Goal: Task Accomplishment & Management: Use online tool/utility

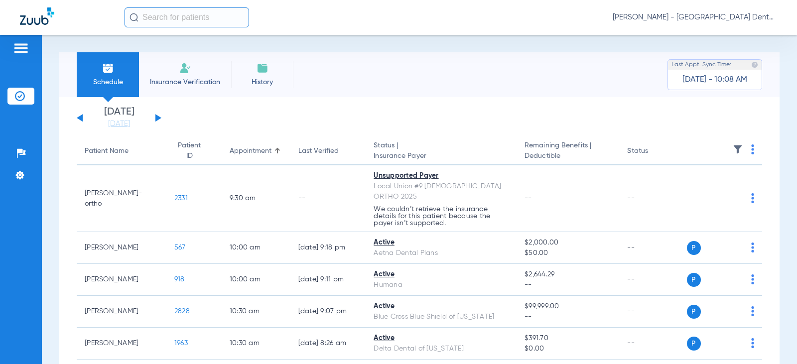
click at [156, 119] on button at bounding box center [158, 117] width 6 height 7
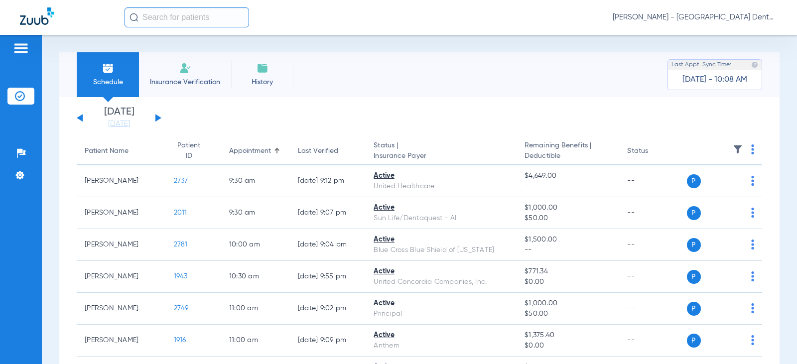
click at [110, 116] on li "[DATE] [DATE]" at bounding box center [119, 118] width 60 height 22
click at [115, 125] on link "[DATE]" at bounding box center [119, 124] width 60 height 10
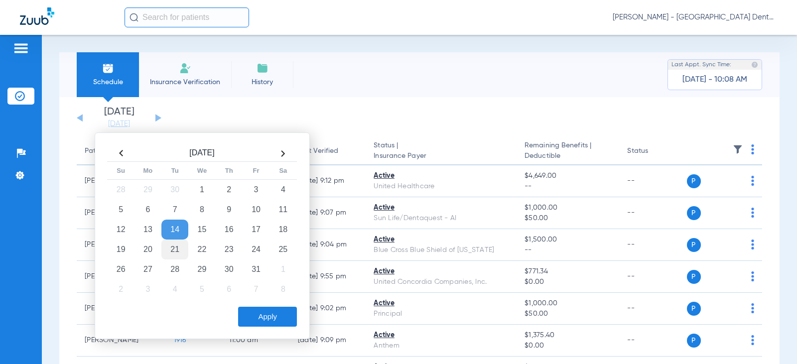
click at [174, 250] on td "21" at bounding box center [174, 250] width 27 height 20
click at [259, 314] on button "Apply" at bounding box center [267, 317] width 59 height 20
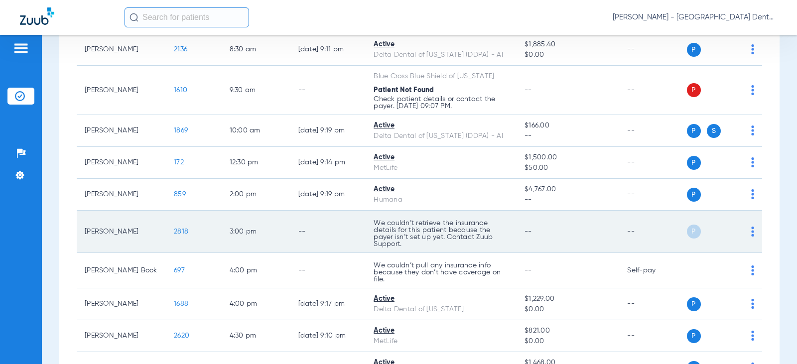
scroll to position [149, 0]
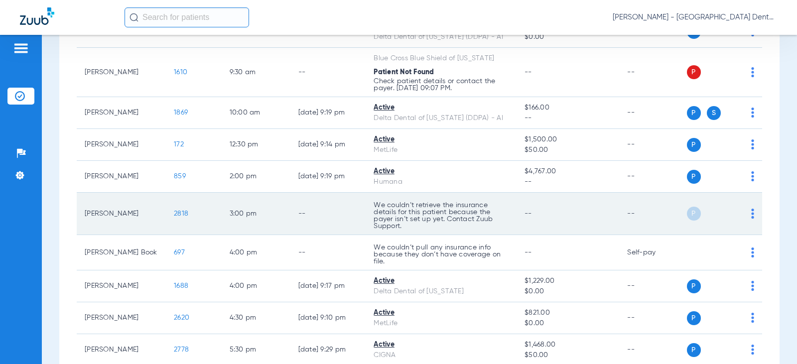
click at [742, 212] on div "P S" at bounding box center [721, 214] width 68 height 14
click at [751, 212] on img at bounding box center [752, 214] width 3 height 10
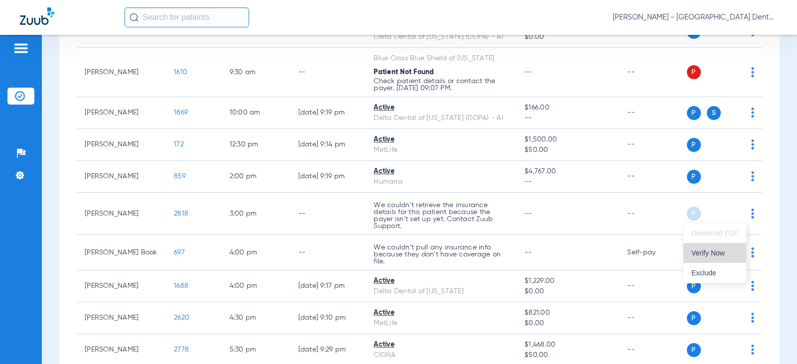
click at [716, 251] on span "Verify Now" at bounding box center [715, 253] width 47 height 7
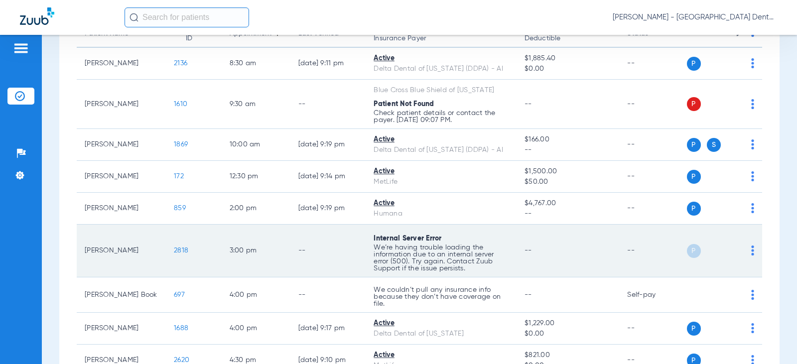
scroll to position [100, 0]
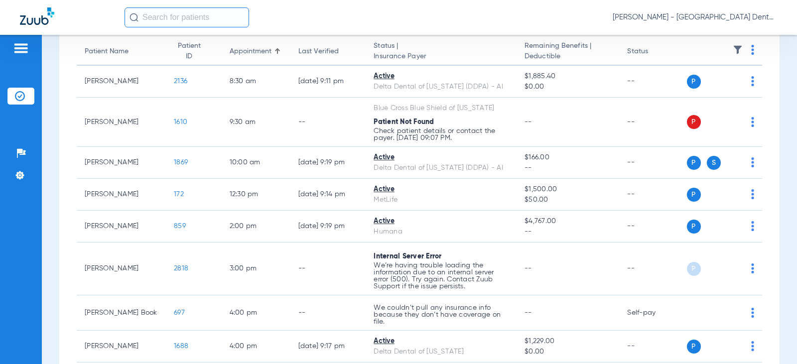
click at [148, 20] on input "text" at bounding box center [187, 17] width 125 height 20
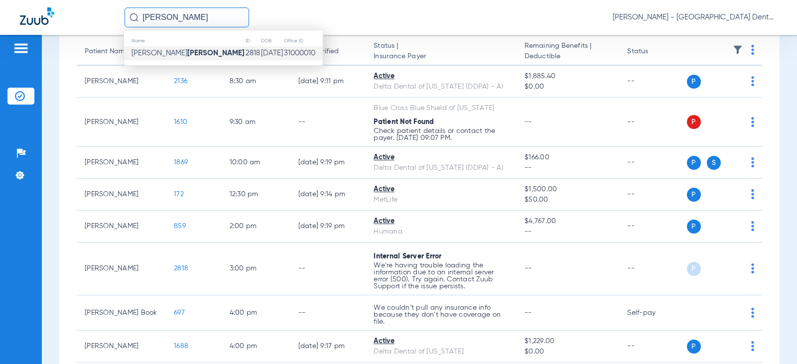
type input "[PERSON_NAME]"
click at [146, 55] on span "[PERSON_NAME]" at bounding box center [188, 52] width 113 height 7
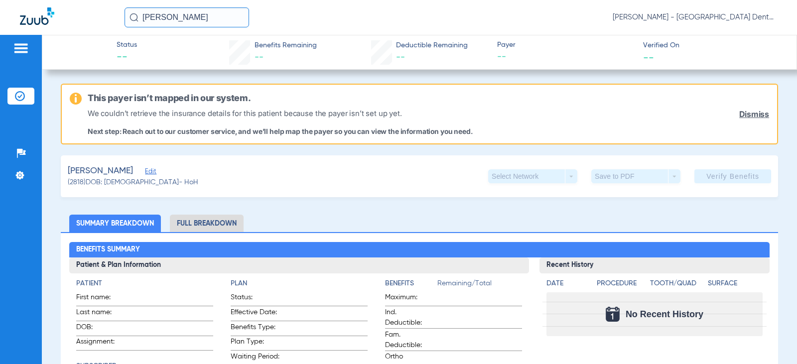
click at [194, 227] on li "Full Breakdown" at bounding box center [207, 223] width 74 height 17
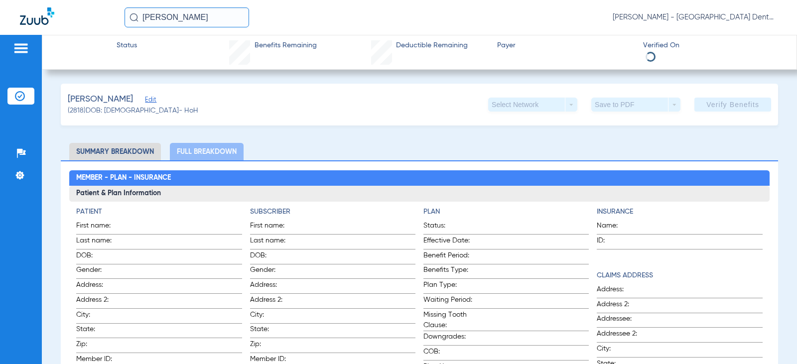
click at [139, 151] on li "Summary Breakdown" at bounding box center [115, 151] width 92 height 17
click at [24, 50] on img at bounding box center [21, 48] width 16 height 12
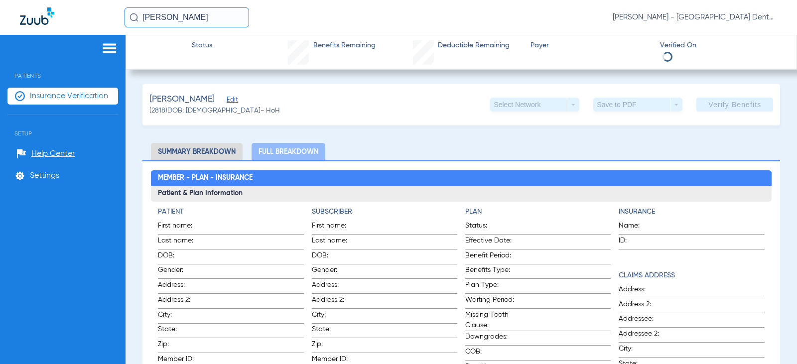
click at [39, 21] on img at bounding box center [37, 15] width 34 height 17
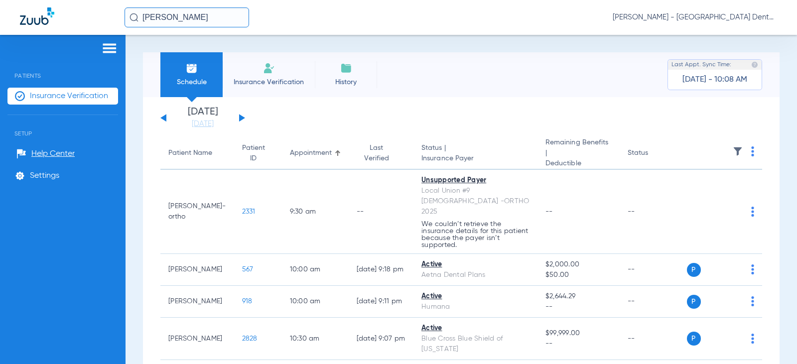
click at [241, 118] on button at bounding box center [242, 117] width 6 height 7
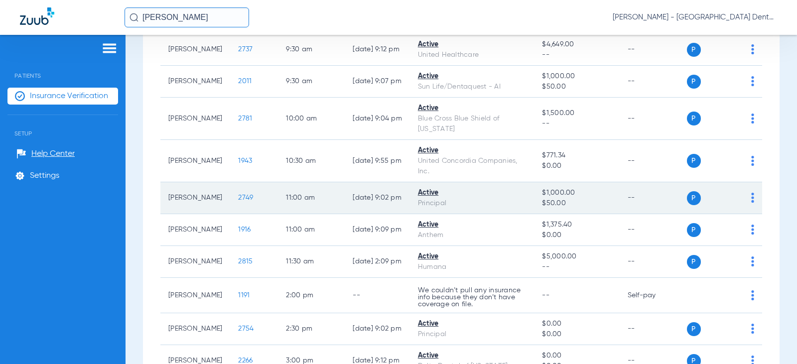
scroll to position [149, 0]
